Goal: Find contact information: Obtain details needed to contact an individual or organization

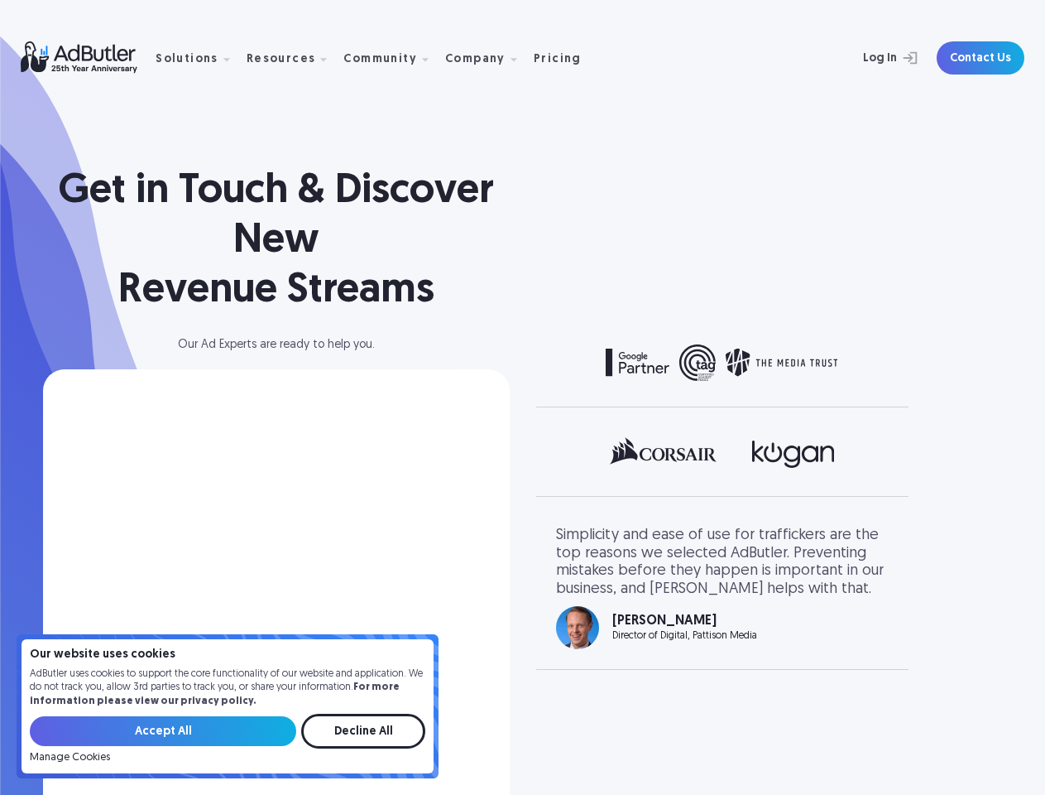
select select "[GEOGRAPHIC_DATA]"
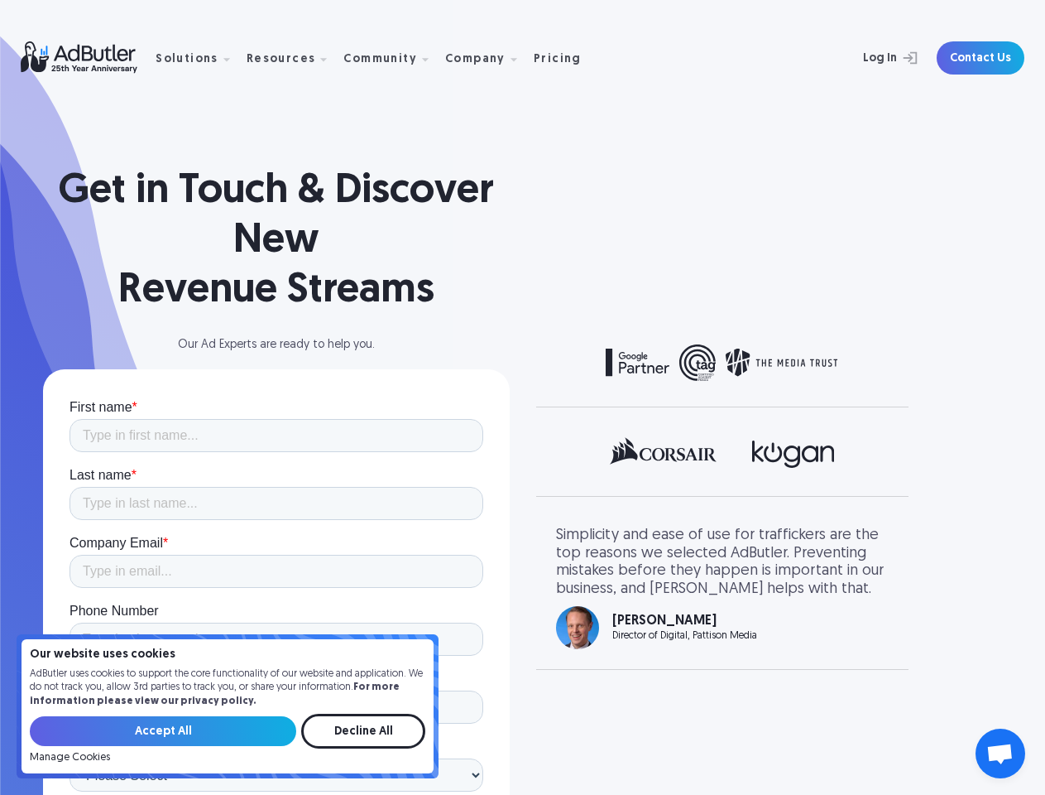
click at [365, 58] on div "Community" at bounding box center [381, 60] width 74 height 12
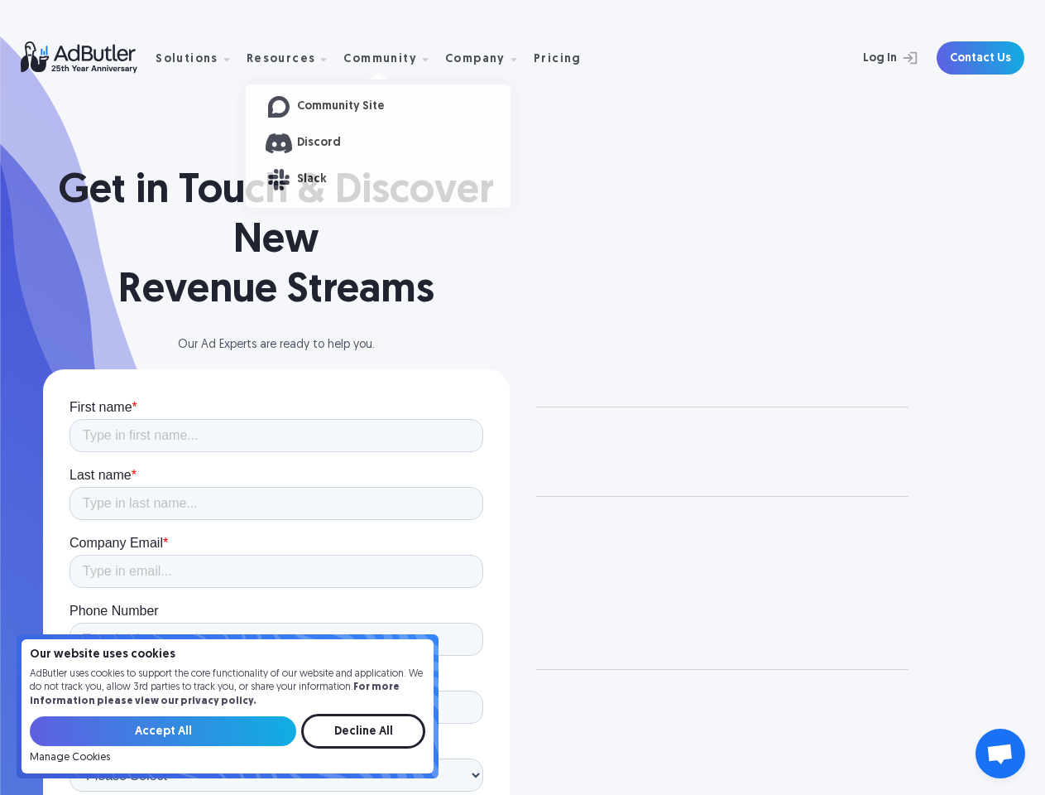
click at [197, 58] on div "Solutions" at bounding box center [187, 60] width 63 height 12
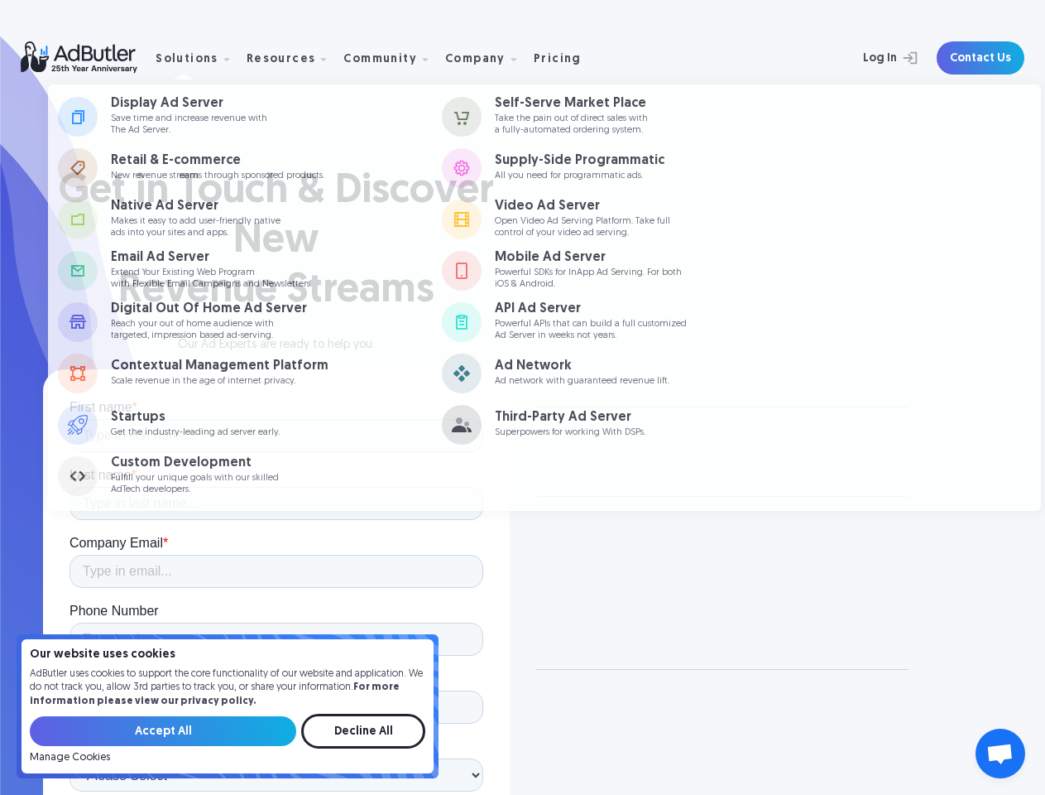
click at [286, 58] on div "Resources" at bounding box center [282, 60] width 70 height 12
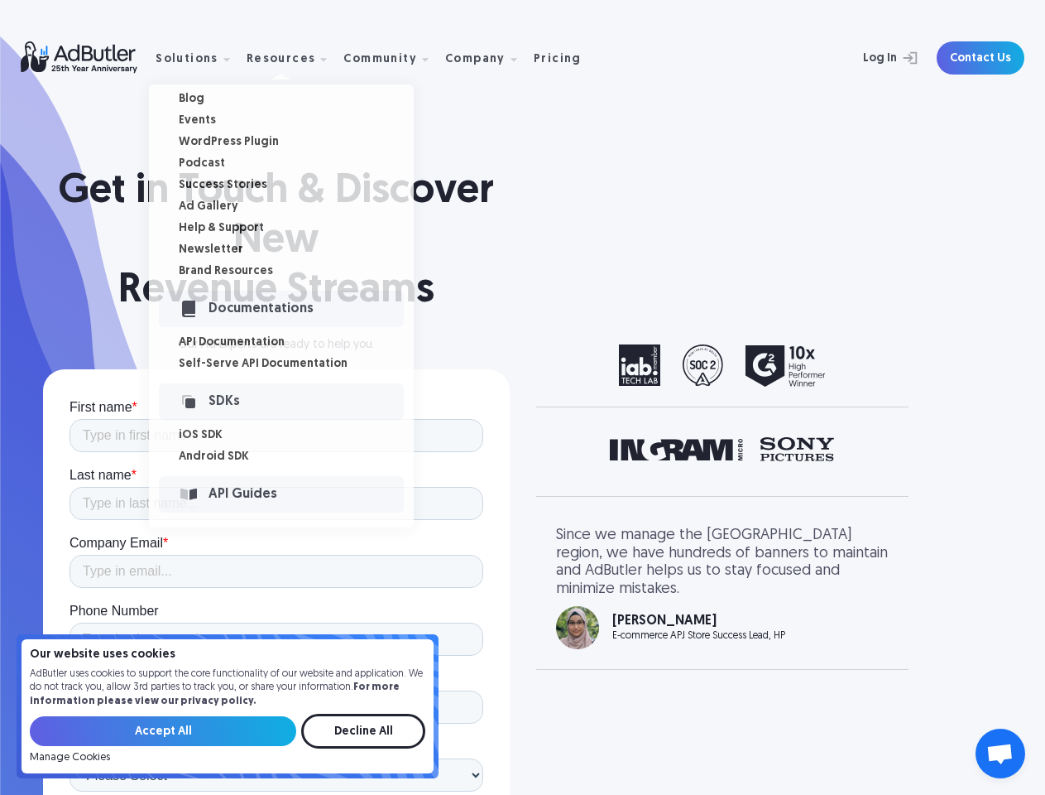
click at [382, 58] on div "Community" at bounding box center [381, 60] width 74 height 12
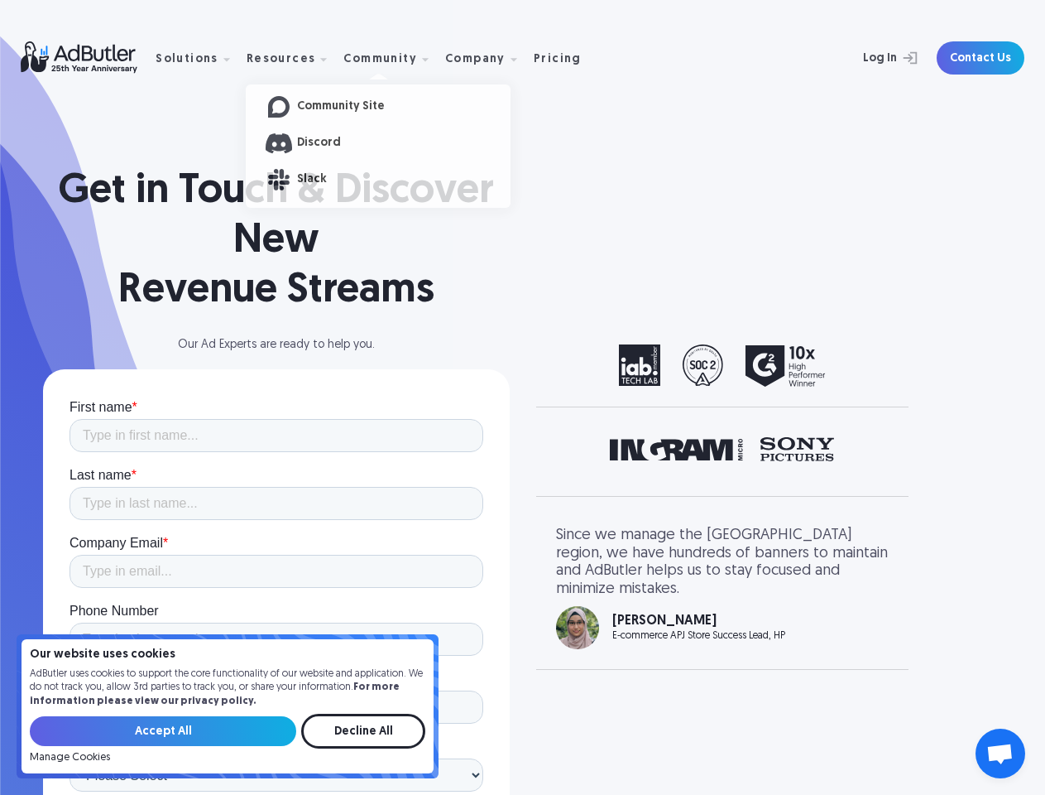
click at [473, 58] on div "Company" at bounding box center [475, 60] width 60 height 12
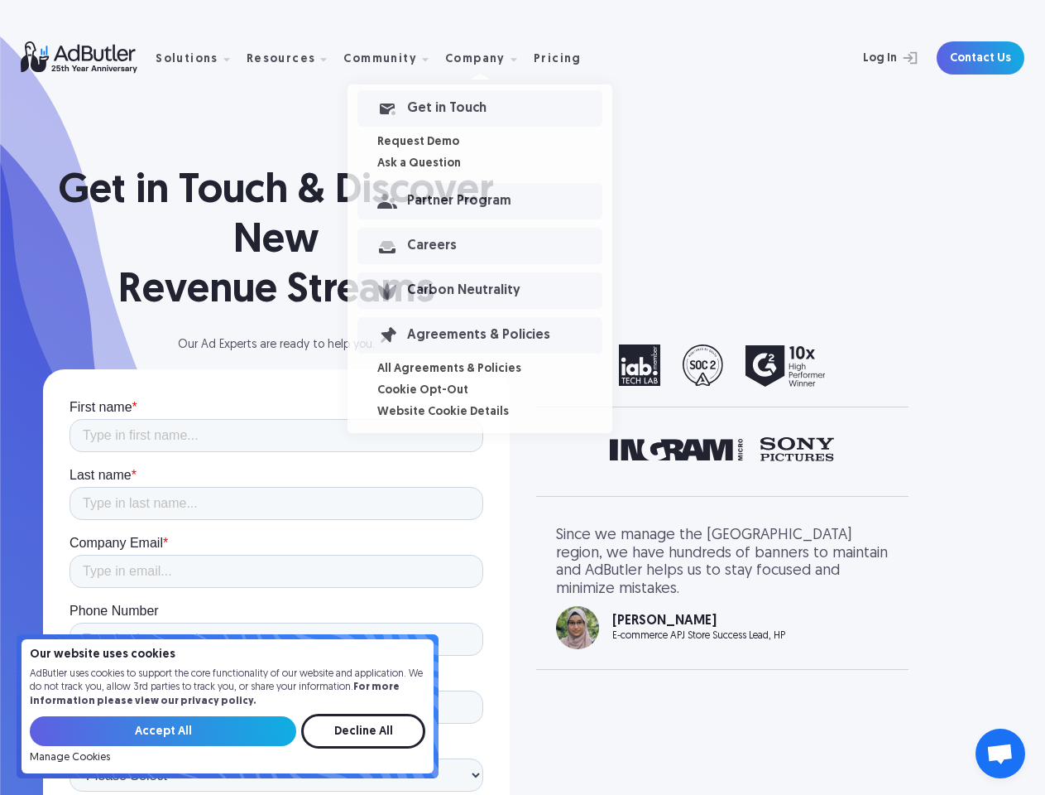
click at [723, 365] on img "1 of 2" at bounding box center [722, 365] width 207 height 42
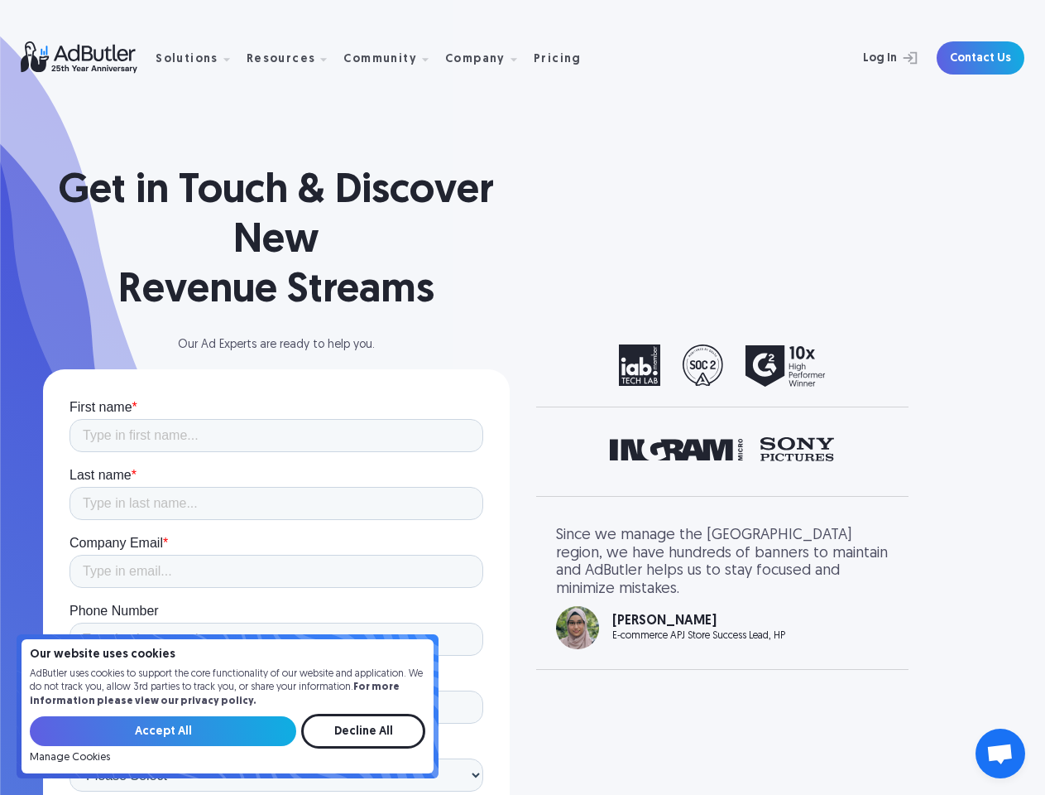
click at [856, 365] on div "next slide" at bounding box center [856, 365] width 66 height 42
click at [723, 456] on img "1 of 3" at bounding box center [722, 456] width 224 height 39
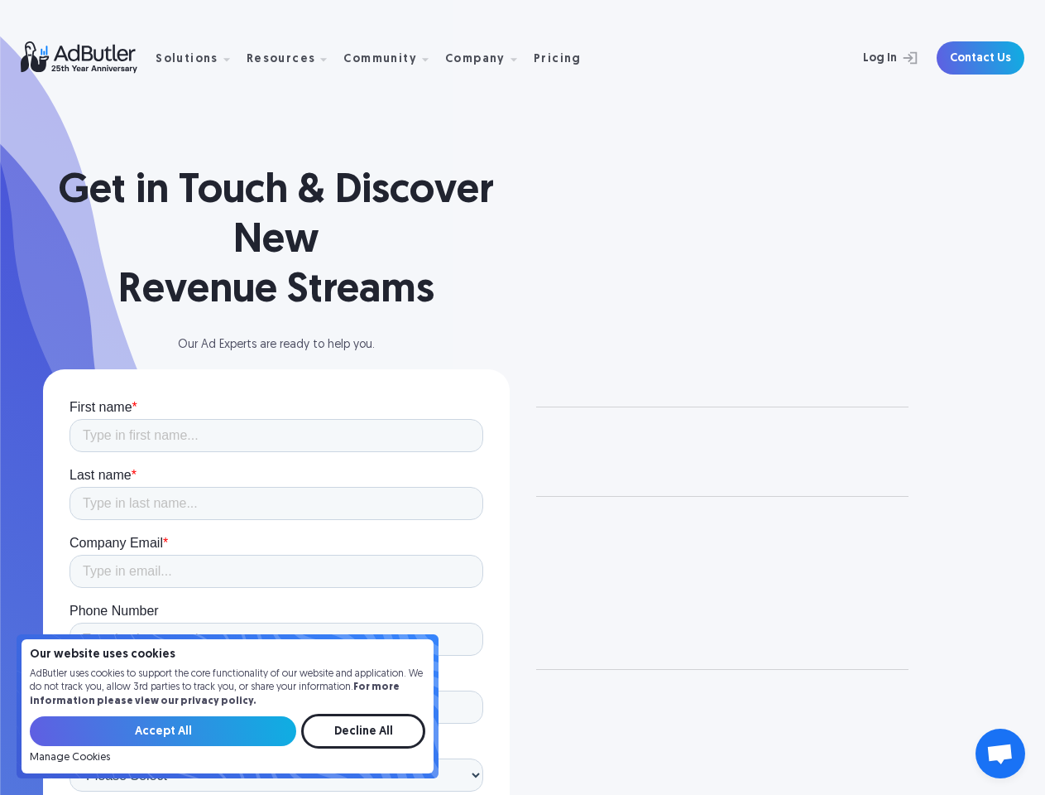
click at [589, 456] on div "1 of 3" at bounding box center [722, 456] width 333 height 39
